Goal: Task Accomplishment & Management: Complete application form

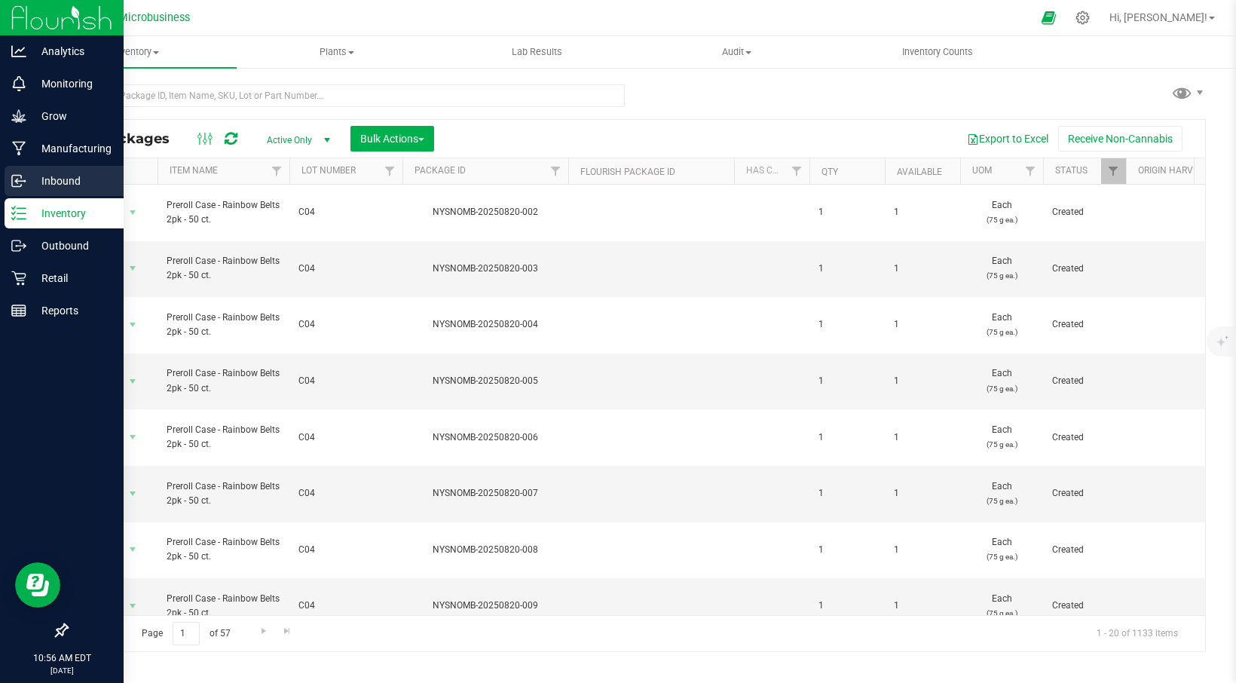
click at [56, 176] on p "Inbound" at bounding box center [71, 181] width 90 height 18
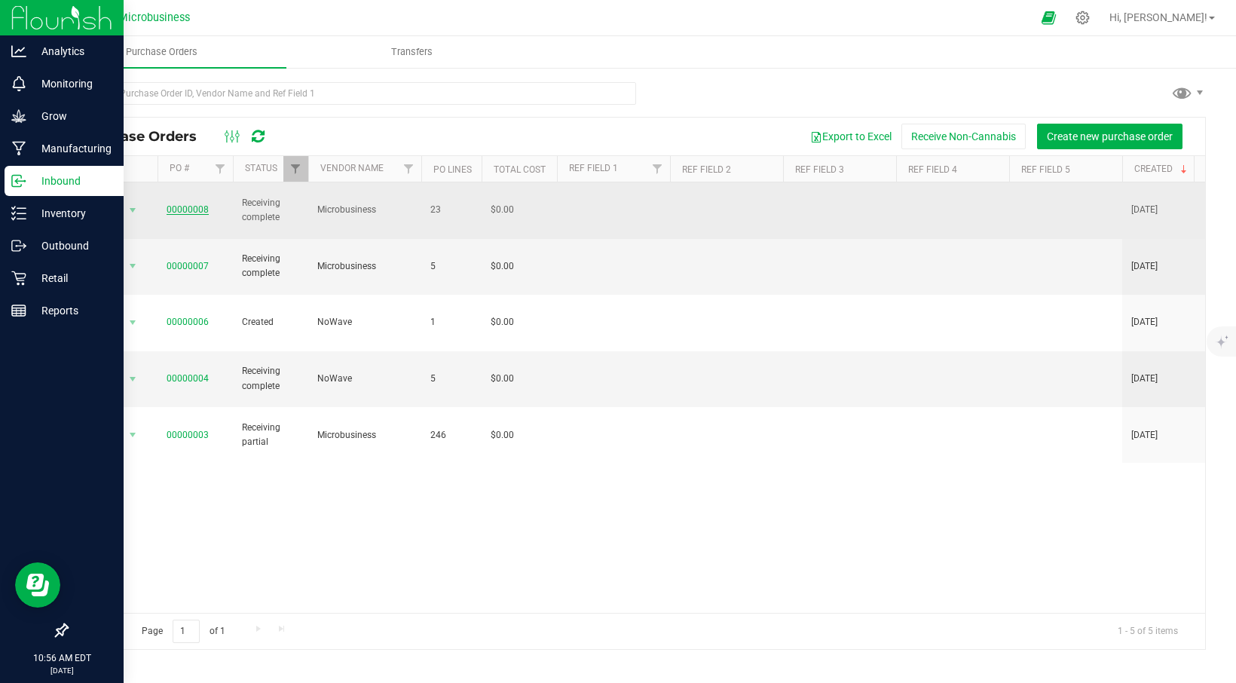
click at [193, 204] on link "00000008" at bounding box center [188, 209] width 42 height 11
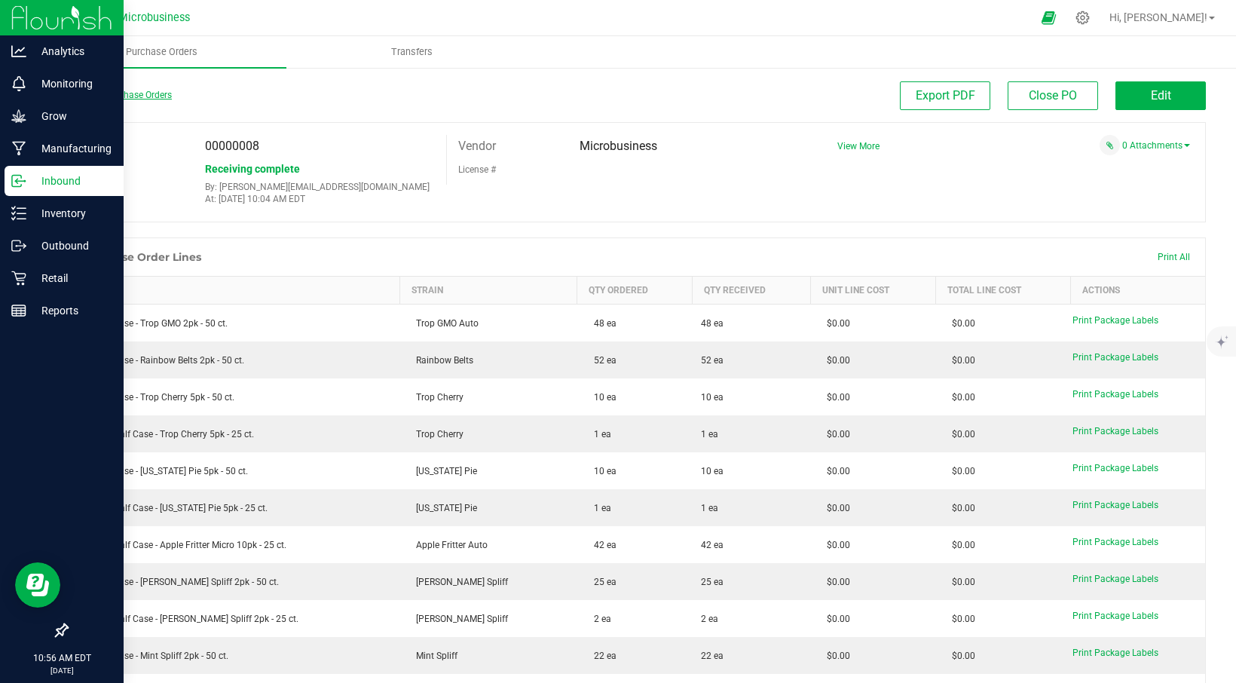
click at [134, 96] on link "Back to Purchase Orders" at bounding box center [118, 95] width 105 height 11
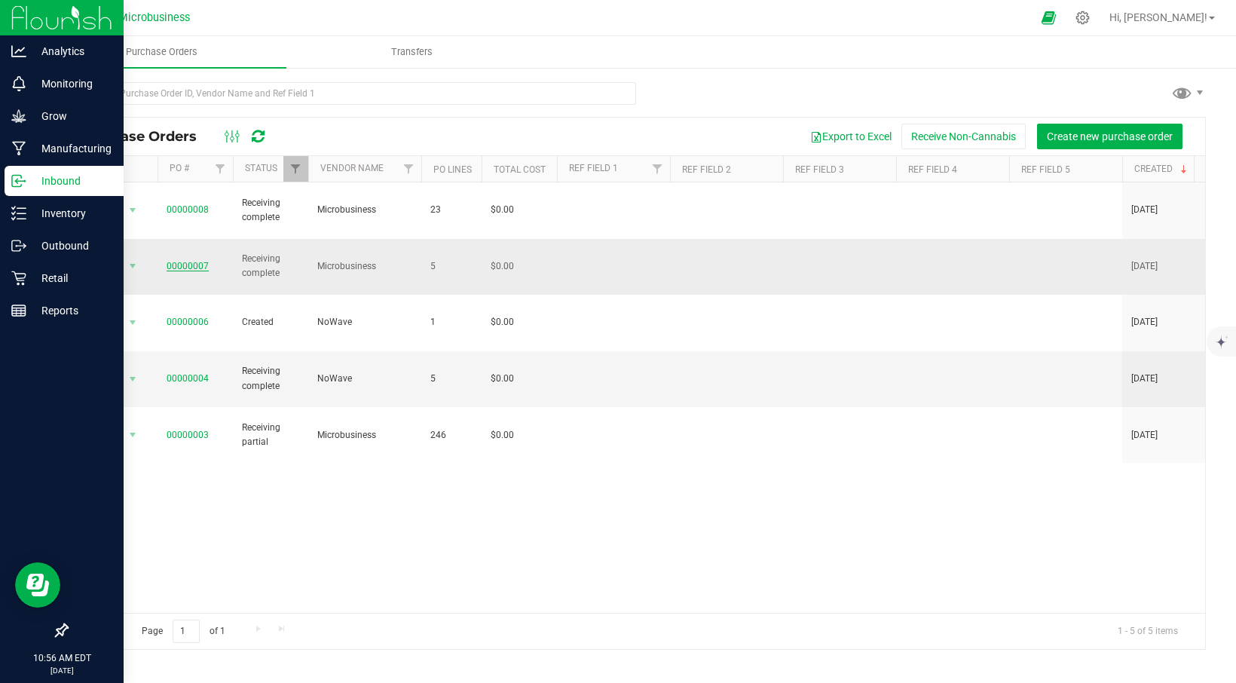
click at [176, 261] on link "00000007" at bounding box center [188, 266] width 42 height 11
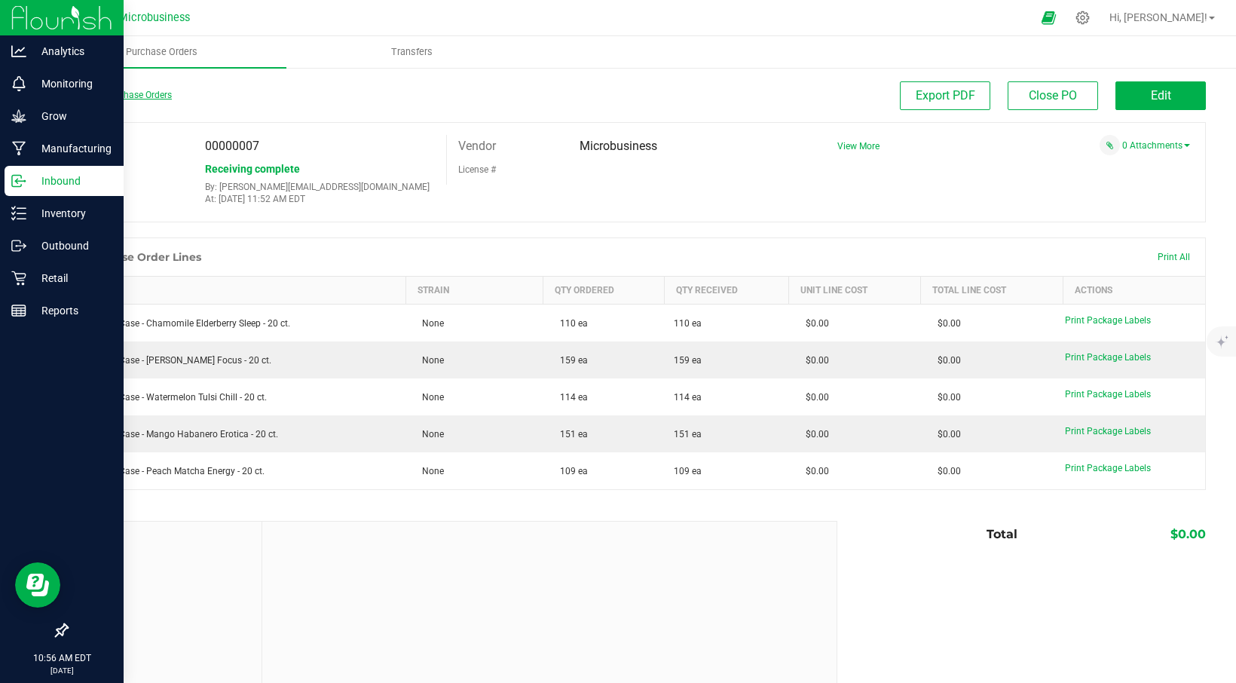
click at [103, 96] on link "Back to Purchase Orders" at bounding box center [118, 95] width 105 height 11
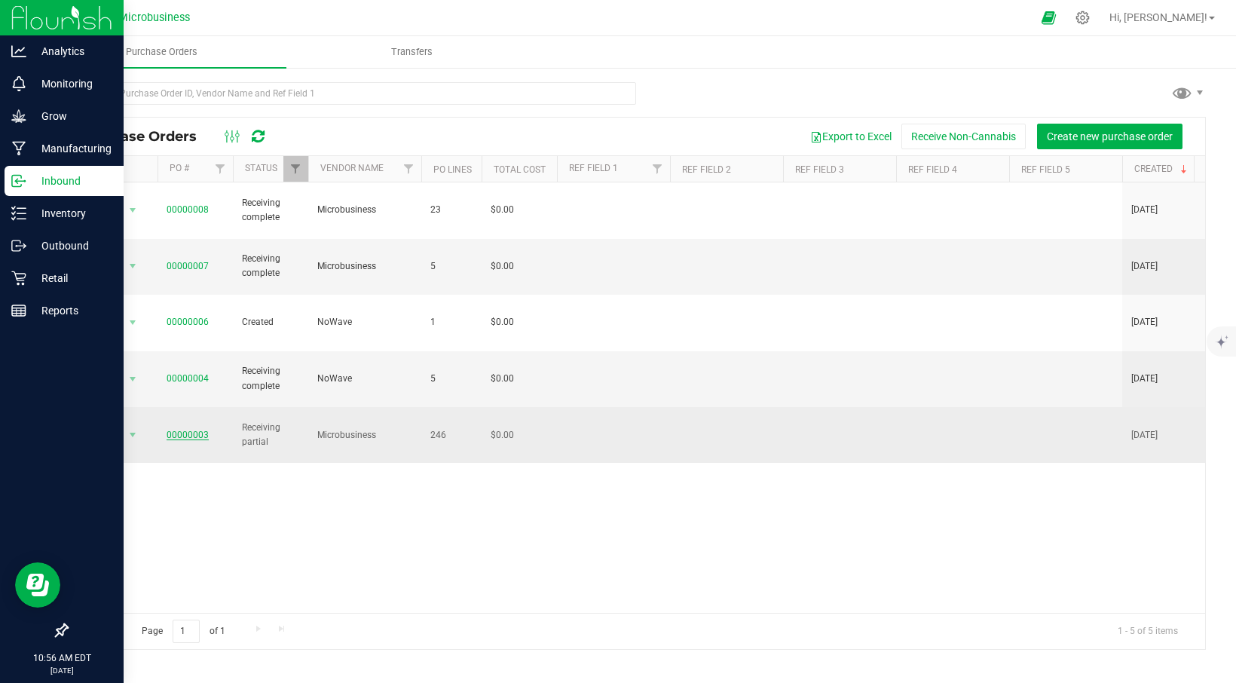
click at [191, 430] on link "00000003" at bounding box center [188, 435] width 42 height 11
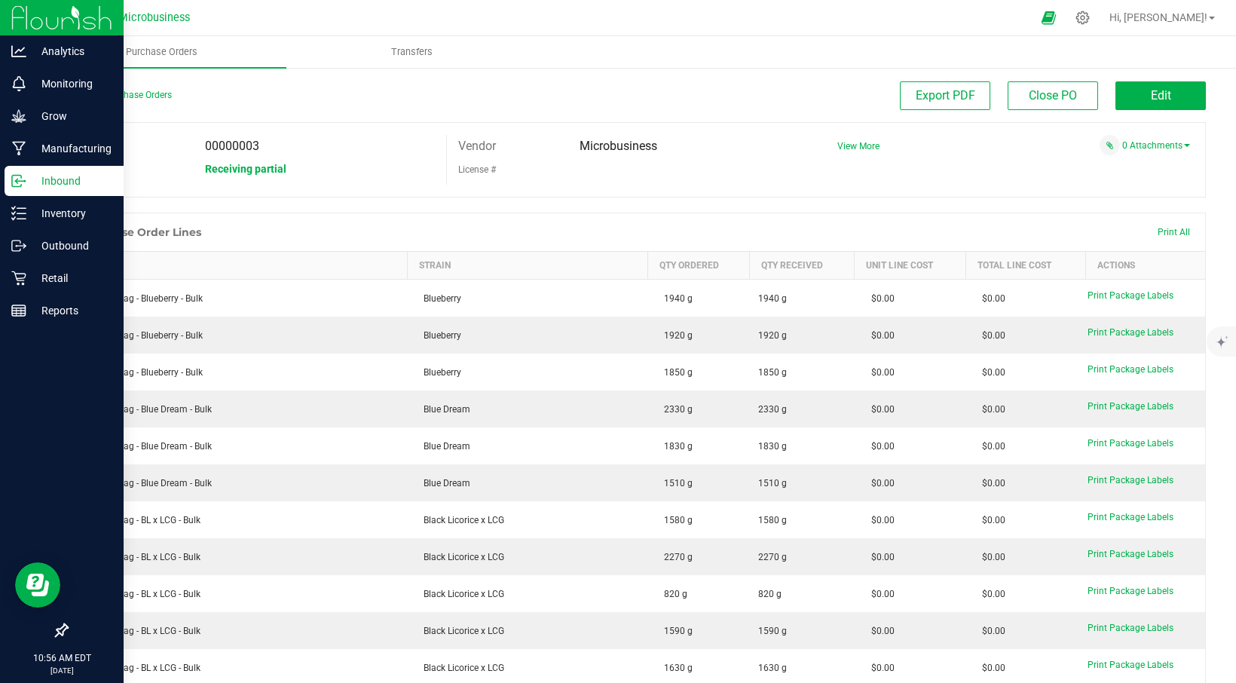
click at [84, 84] on div "Back to Purchase Orders" at bounding box center [208, 94] width 285 height 27
click at [84, 88] on div "Back to Purchase Orders" at bounding box center [208, 94] width 285 height 27
click at [84, 92] on link "Back to Purchase Orders" at bounding box center [118, 95] width 105 height 11
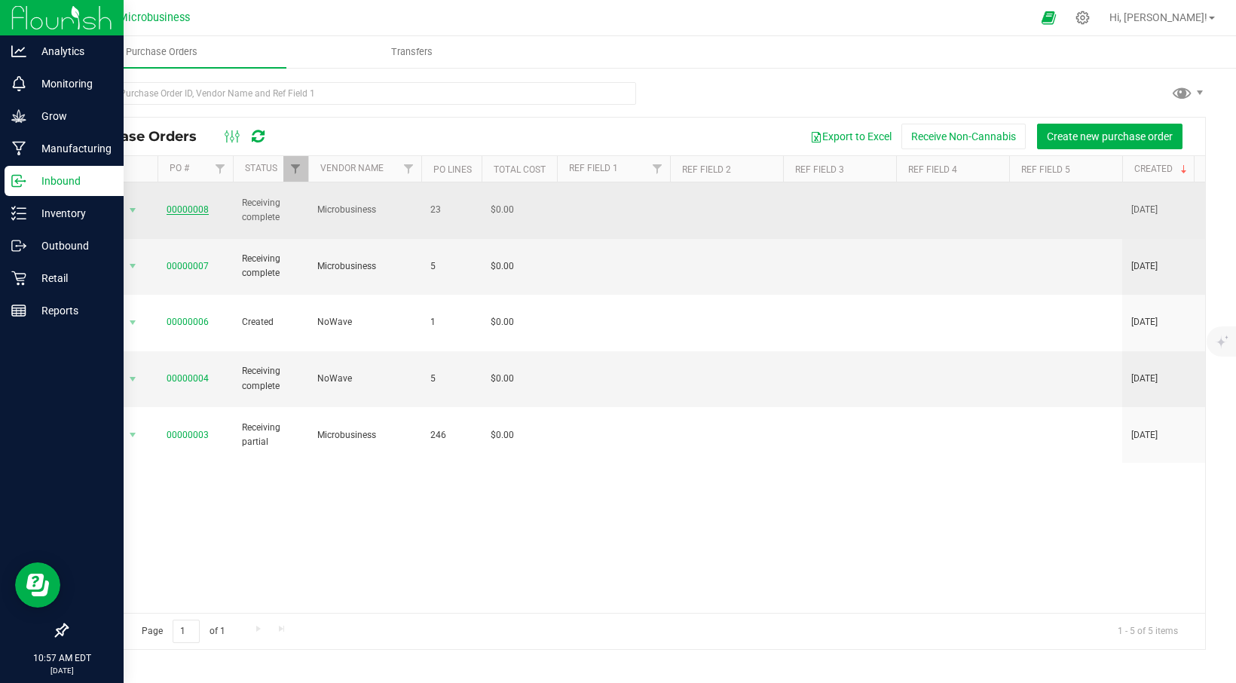
click at [189, 205] on link "00000008" at bounding box center [188, 209] width 42 height 11
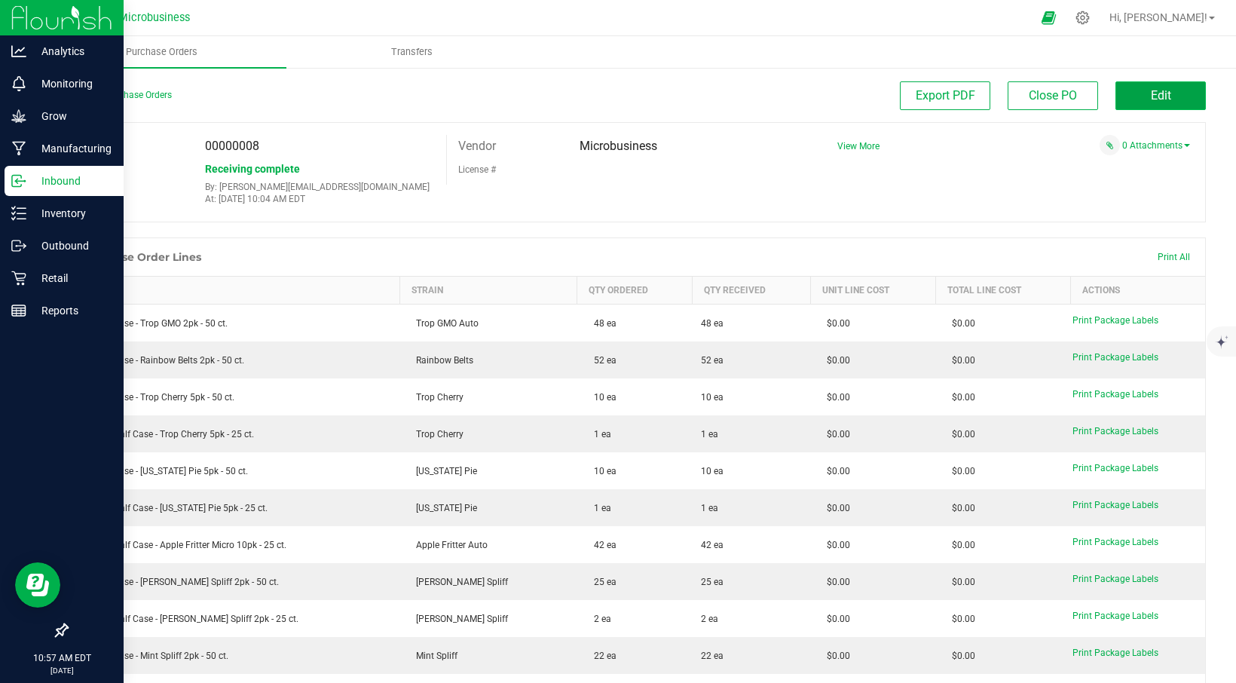
click at [1151, 94] on span "Edit" at bounding box center [1161, 95] width 20 height 14
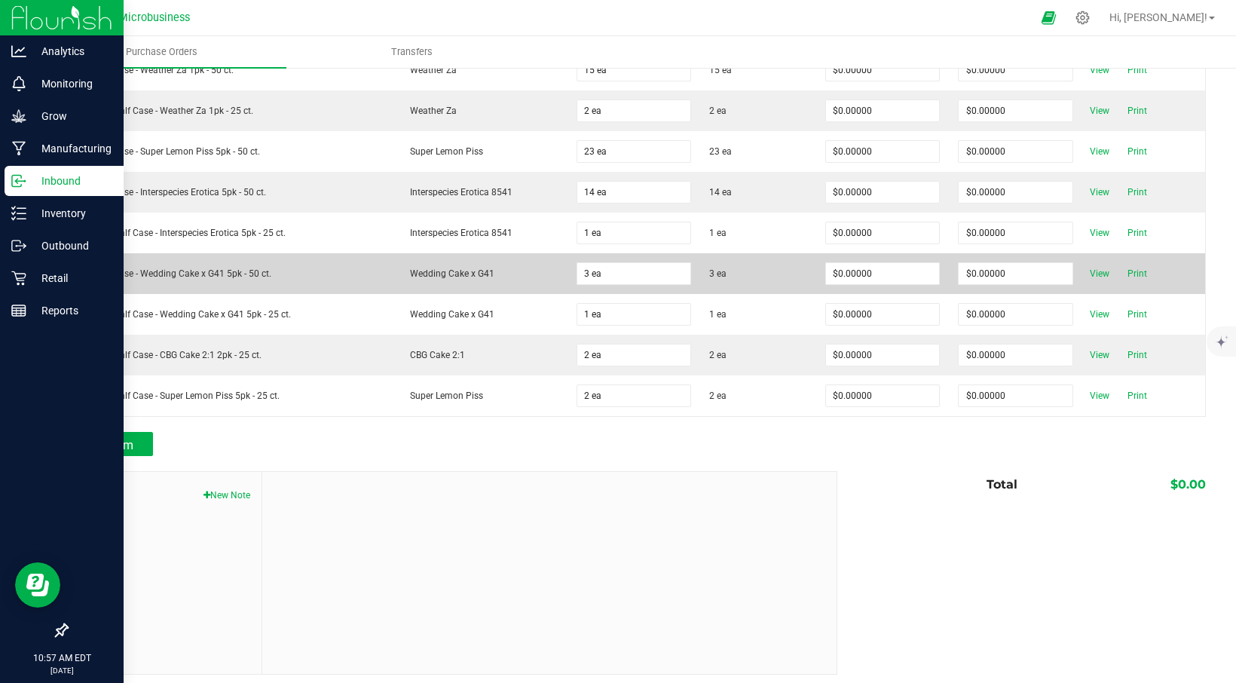
scroll to position [832, 0]
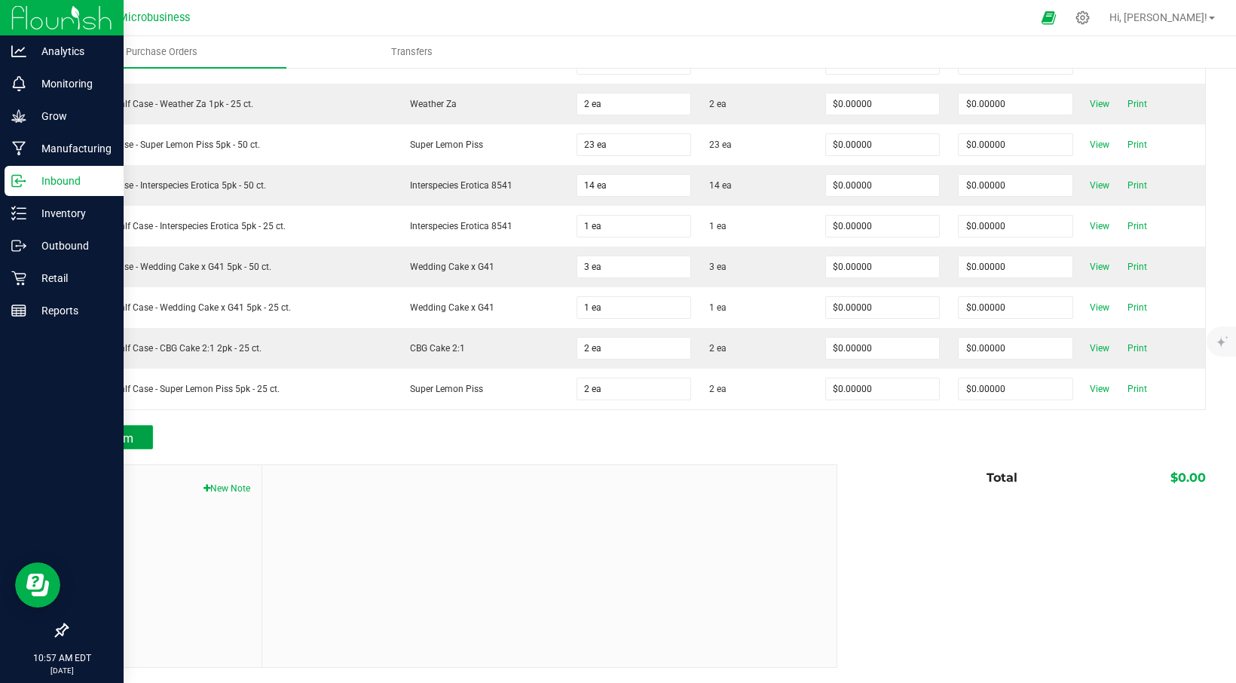
click at [119, 436] on span "Add Item" at bounding box center [109, 438] width 47 height 14
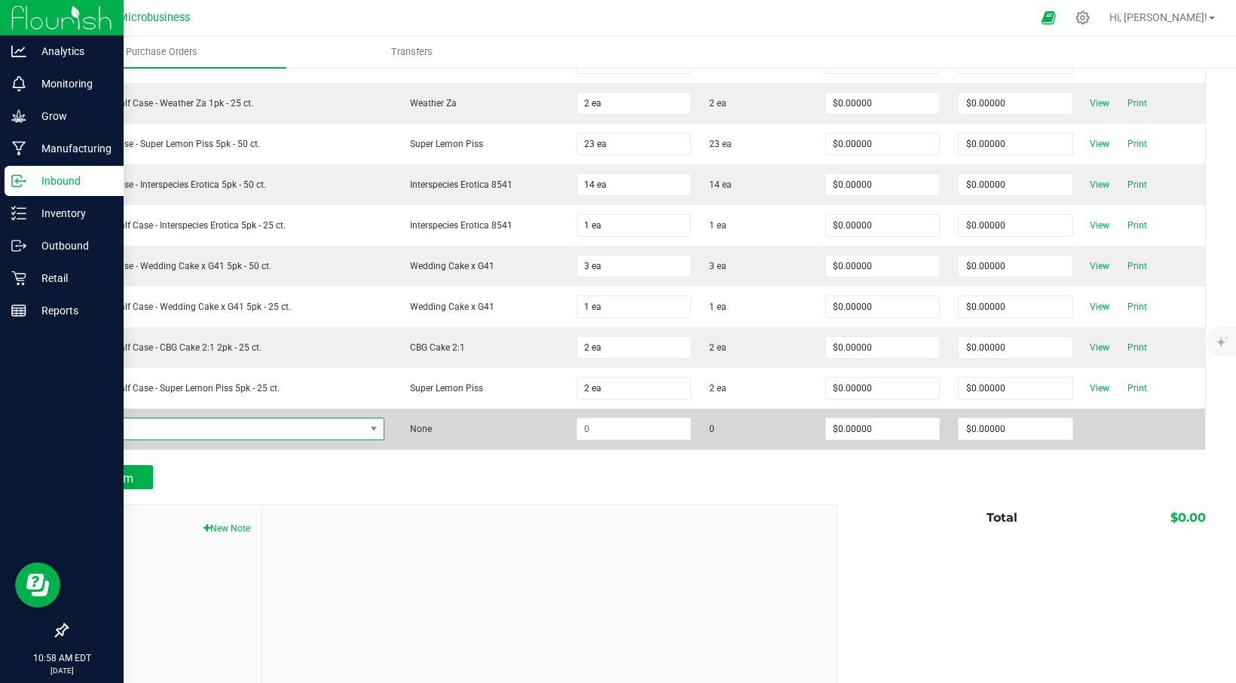
click at [143, 434] on span "NO DATA FOUND" at bounding box center [221, 428] width 287 height 21
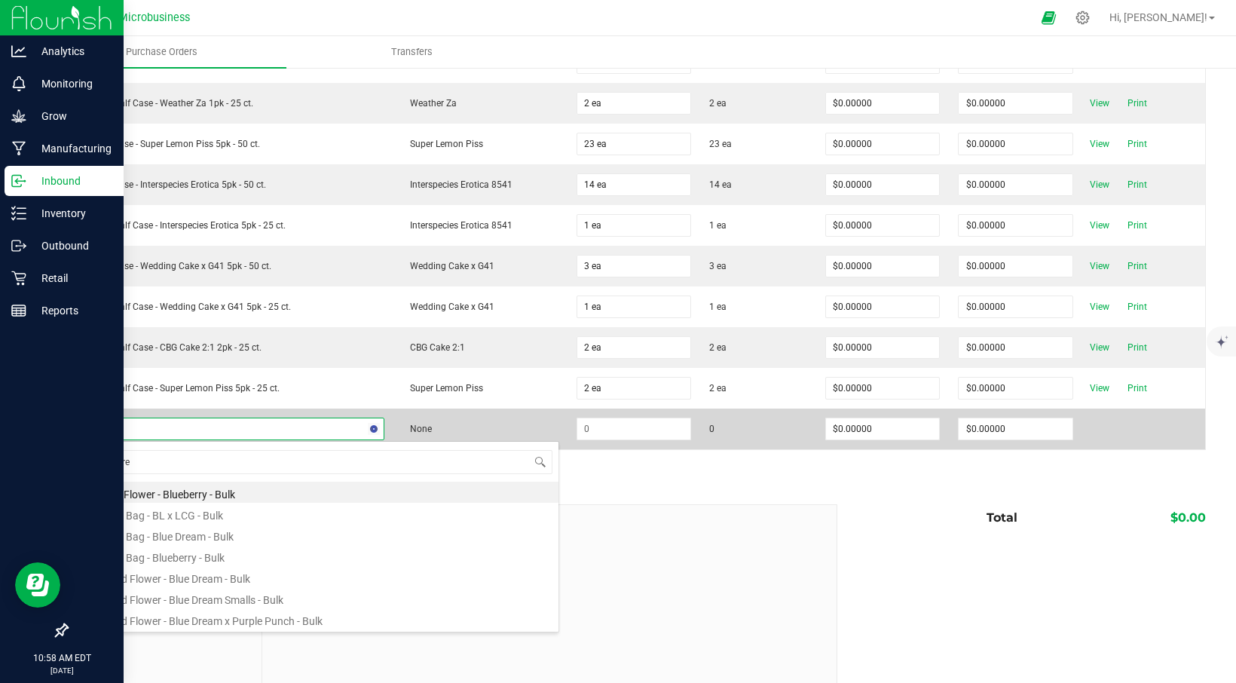
type input "blue drea"
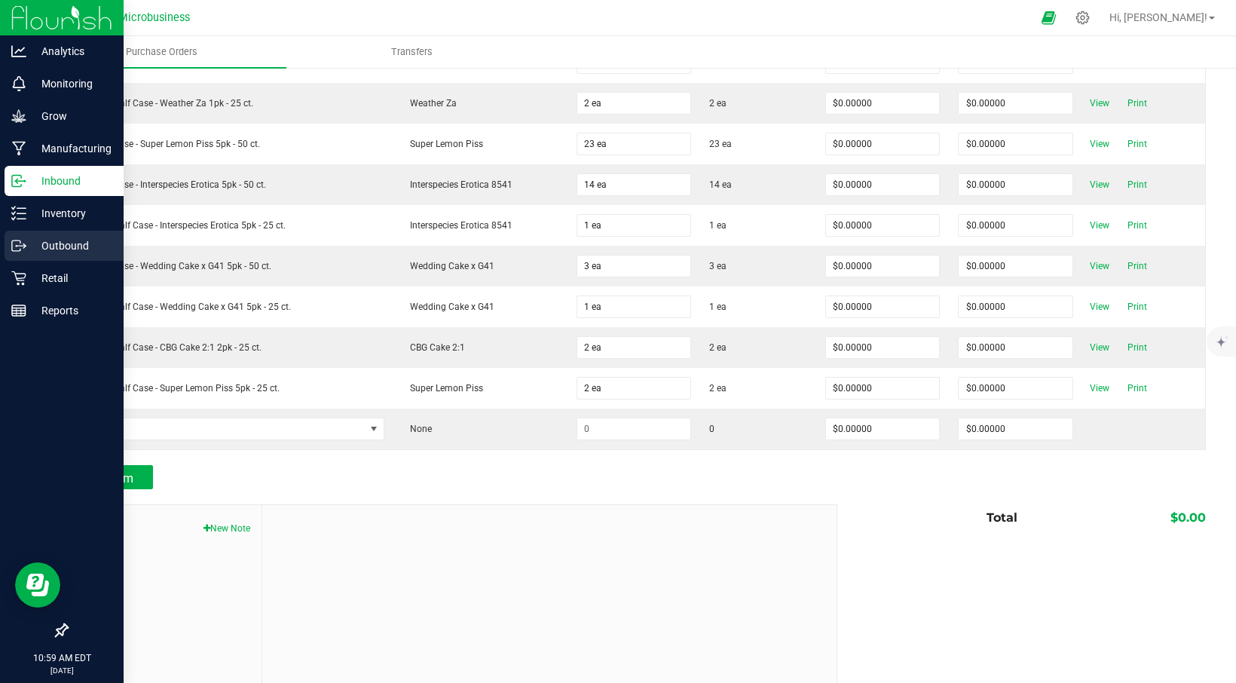
click at [66, 243] on p "Outbound" at bounding box center [71, 246] width 90 height 18
